Goal: Task Accomplishment & Management: Use online tool/utility

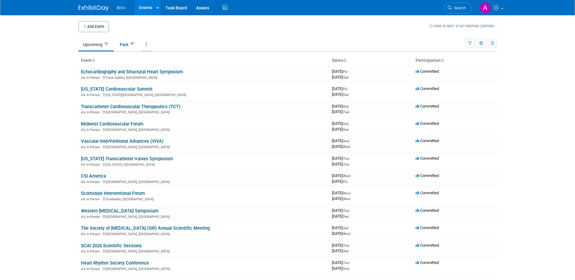
click at [147, 43] on link at bounding box center [146, 45] width 10 height 12
click at [156, 69] on link "Grouped Annually Events grouped by year" at bounding box center [165, 71] width 48 height 13
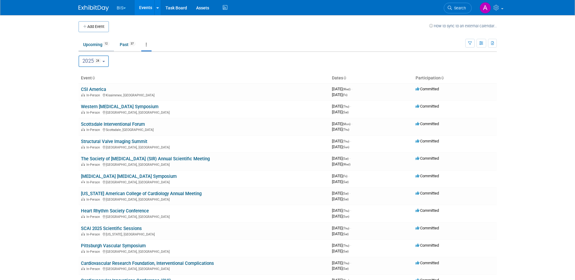
click at [94, 43] on link "Upcoming 12" at bounding box center [96, 45] width 35 height 12
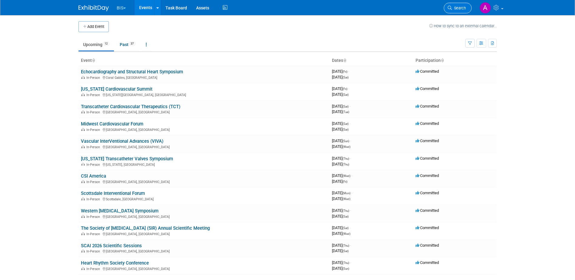
click at [457, 6] on span "Search" at bounding box center [459, 8] width 14 height 5
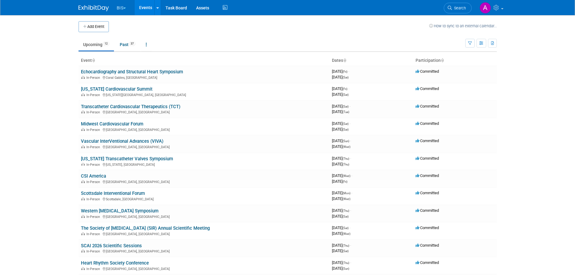
click at [125, 4] on button "BIS" at bounding box center [125, 6] width 18 height 13
click at [205, 8] on link "Assets" at bounding box center [203, 7] width 22 height 15
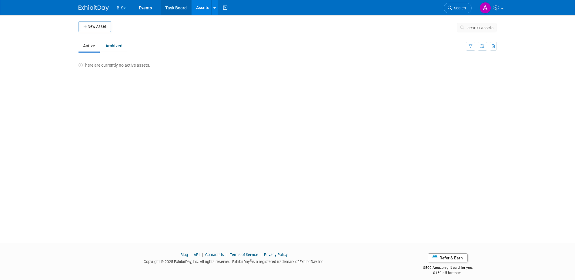
click at [183, 7] on link "Task Board" at bounding box center [176, 7] width 31 height 15
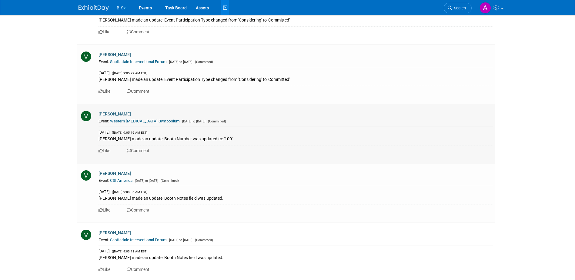
scroll to position [364, 0]
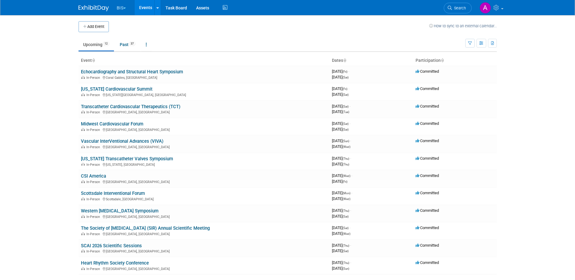
click at [90, 43] on link "Upcoming 12" at bounding box center [96, 45] width 35 height 12
click at [147, 45] on icon at bounding box center [146, 44] width 1 height 4
click at [157, 5] on div at bounding box center [158, 8] width 2 height 6
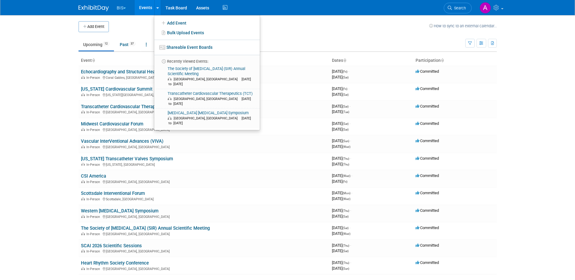
click at [36, 40] on body "BIS Explore: My Workspaces 2 Go to Workspace: Aesculap BIS Events Add Event Bul…" at bounding box center [287, 140] width 575 height 280
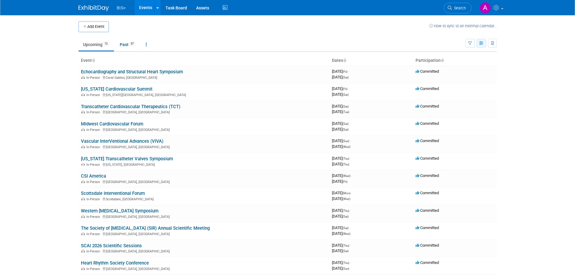
click at [481, 41] on button "button" at bounding box center [482, 43] width 10 height 9
click at [448, 72] on link "Detail View" at bounding box center [456, 73] width 51 height 8
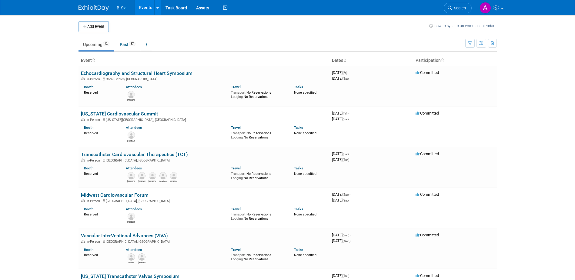
click at [513, 66] on body "BIS Explore: My Workspaces 2 Go to Workspace: Aesculap BIS Events Add Event Bul…" at bounding box center [287, 140] width 575 height 280
click at [491, 42] on icon "button" at bounding box center [492, 44] width 3 height 4
click at [453, 71] on span "(49 Events)" at bounding box center [457, 72] width 19 height 4
